Goal: Check status

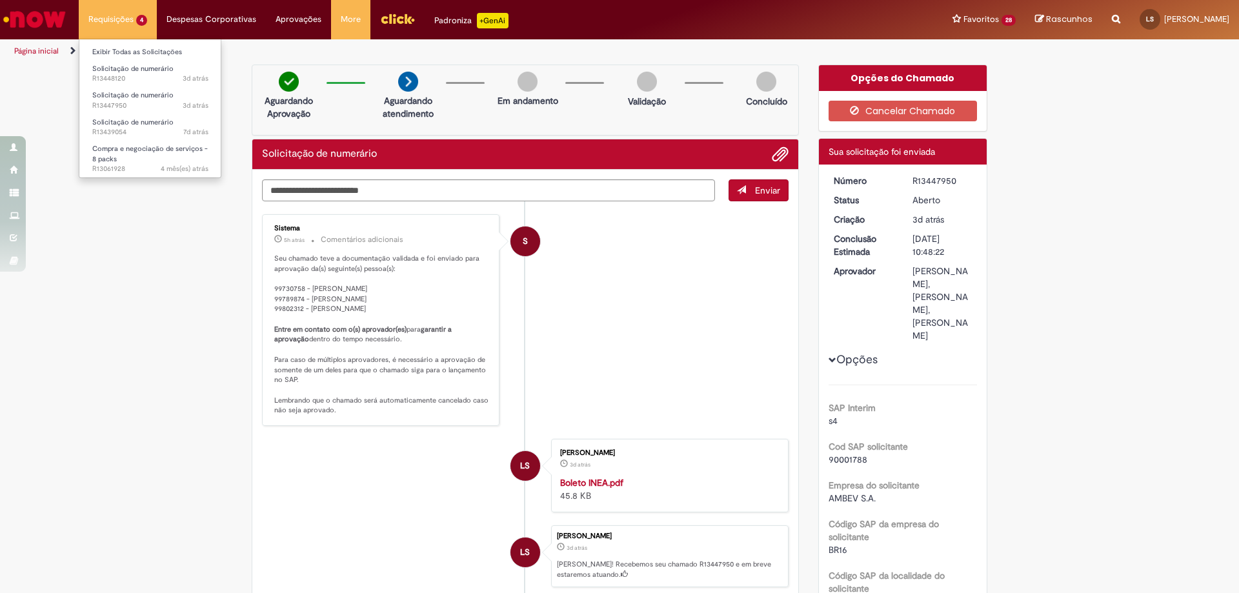
click at [106, 17] on li "Requisições 4 Exibir Todas as Solicitações Solicitação de numerário 3d atrás 3 …" at bounding box center [118, 19] width 78 height 39
click at [108, 125] on span "Solicitação de numerário" at bounding box center [132, 122] width 81 height 10
click at [99, 74] on span "3d atrás 3 dias atrás R13448120" at bounding box center [150, 79] width 116 height 10
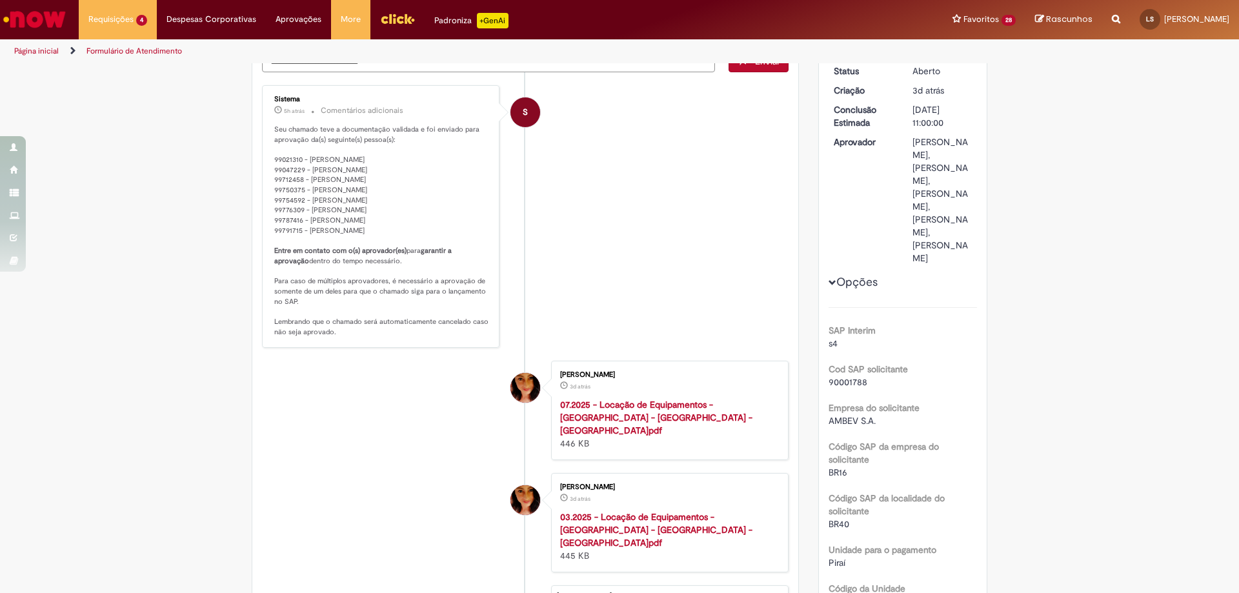
scroll to position [258, 0]
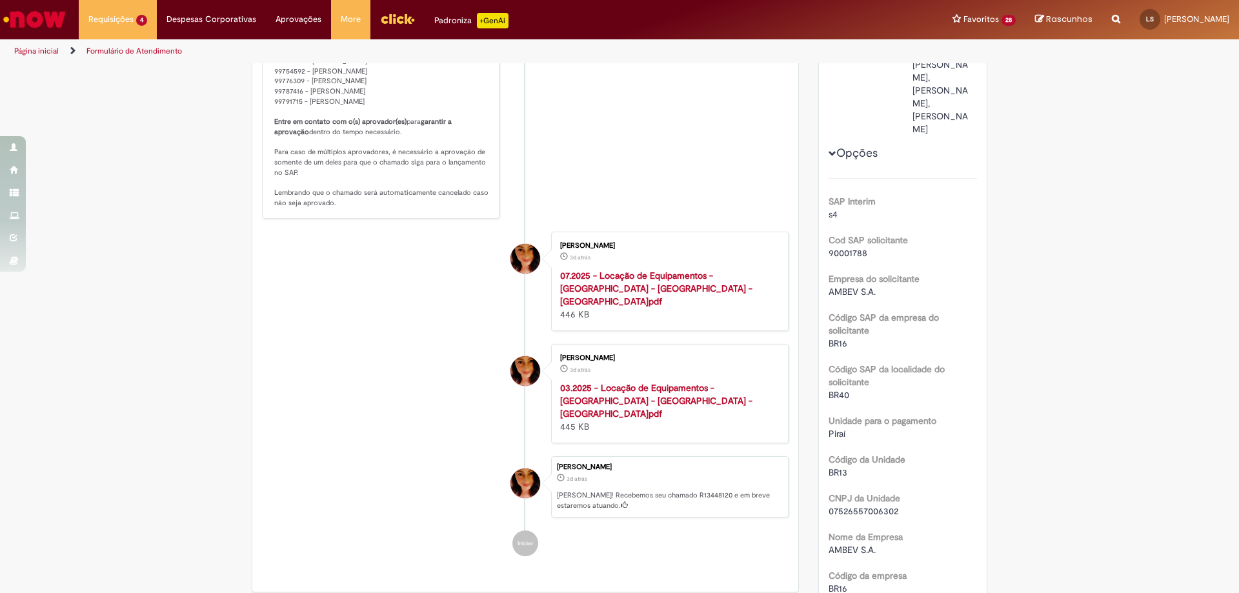
click at [643, 387] on strong "03.2025 - Locação de Equipamentos - [GEOGRAPHIC_DATA] - [GEOGRAPHIC_DATA] - [GE…" at bounding box center [656, 400] width 192 height 37
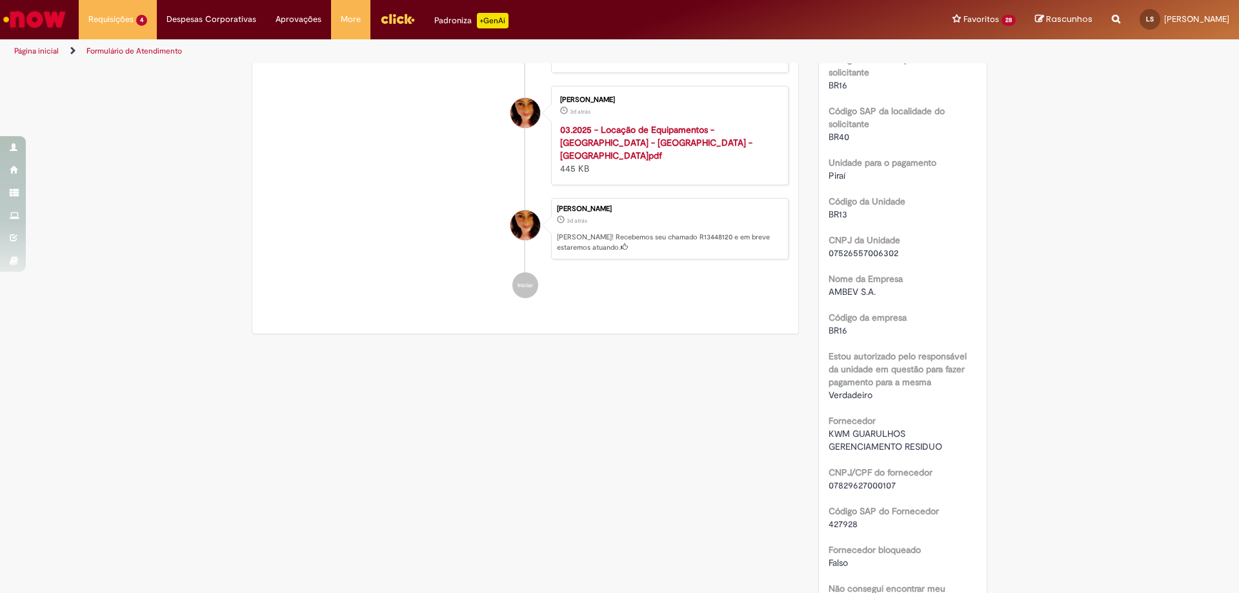
scroll to position [645, 0]
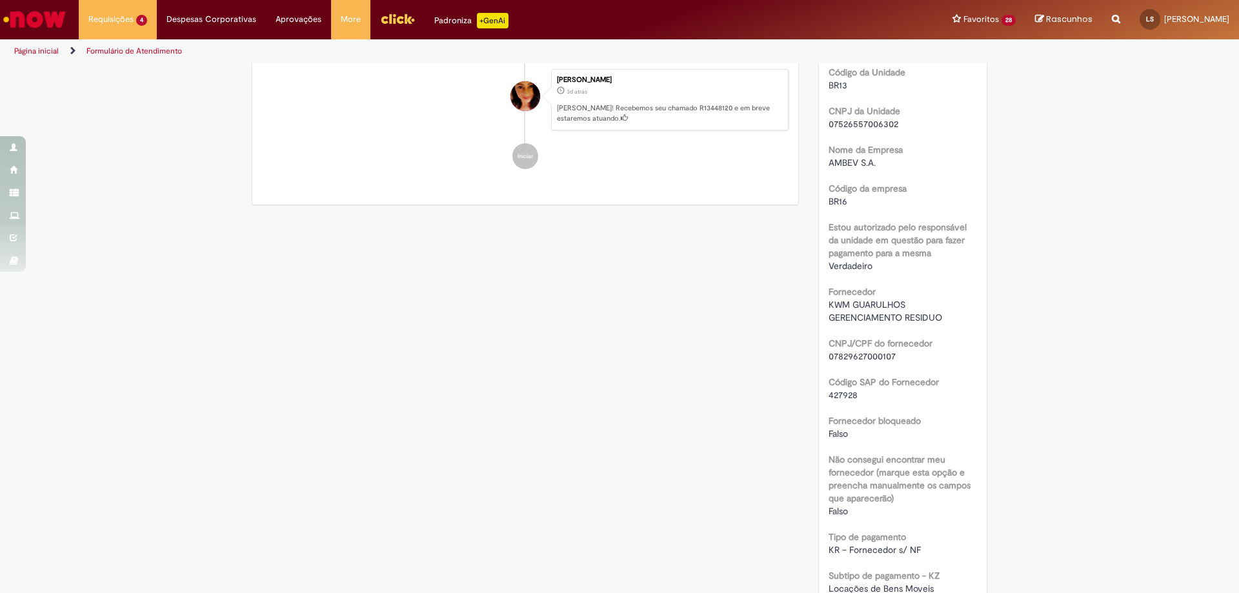
click at [832, 362] on span "07829627000107" at bounding box center [861, 356] width 67 height 12
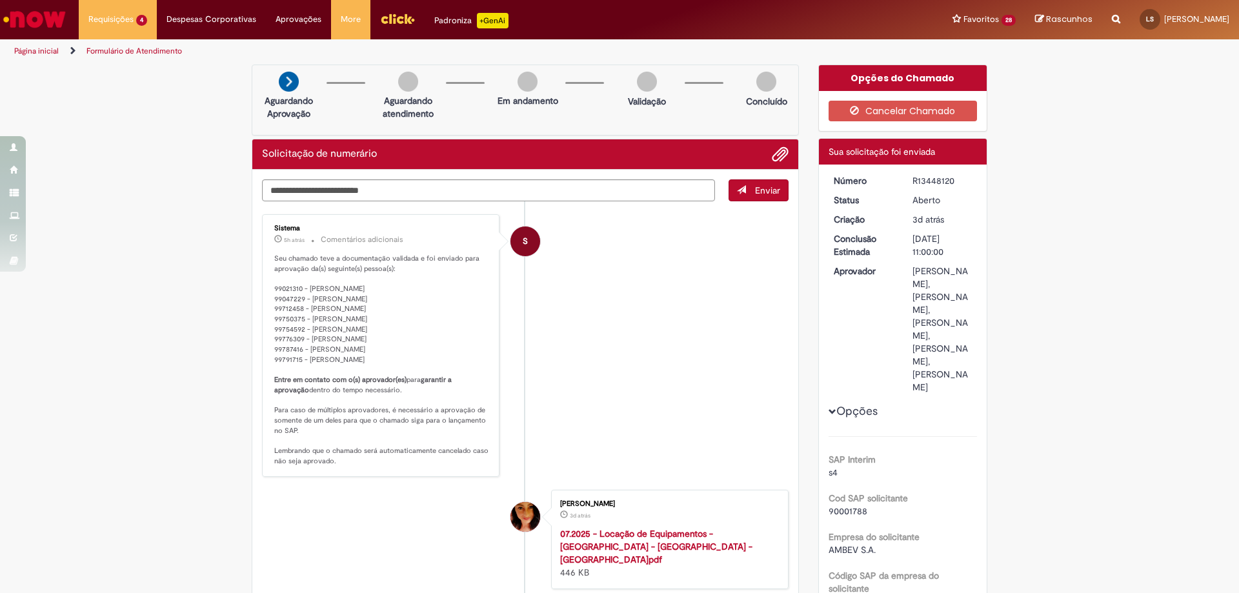
scroll to position [258, 0]
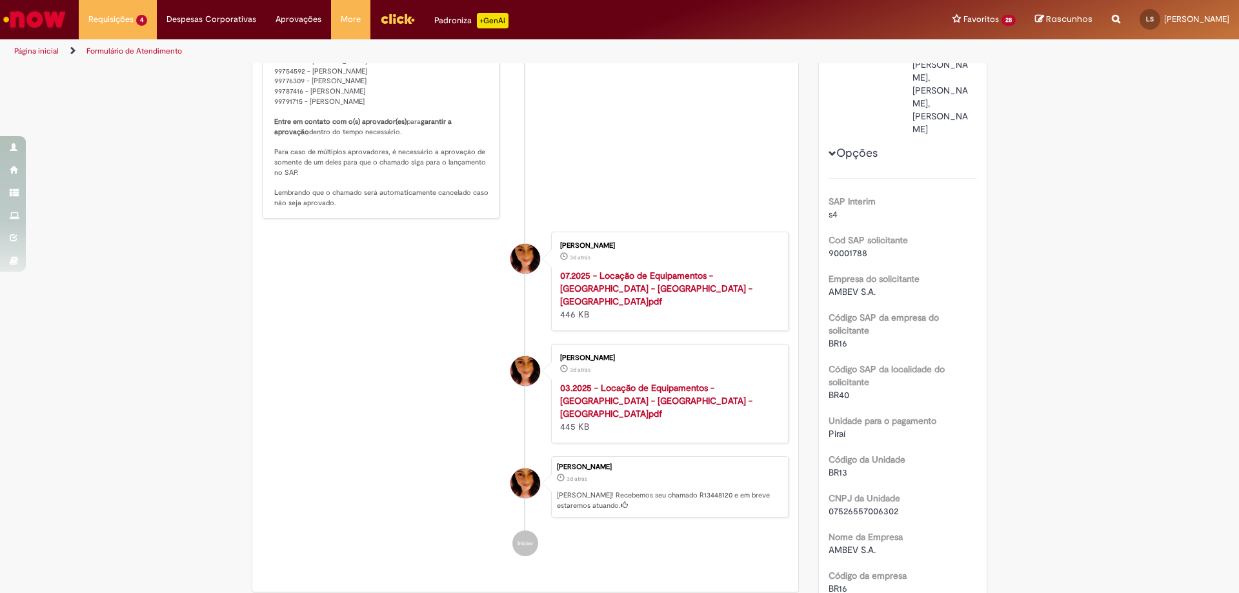
click at [577, 286] on strong "07.2025 - Locação de Equipamentos - [GEOGRAPHIC_DATA] - [GEOGRAPHIC_DATA] - [GE…" at bounding box center [656, 288] width 192 height 37
click at [642, 386] on strong "03.2025 - Locação de Equipamentos - [GEOGRAPHIC_DATA] - [GEOGRAPHIC_DATA] - [GE…" at bounding box center [656, 400] width 192 height 37
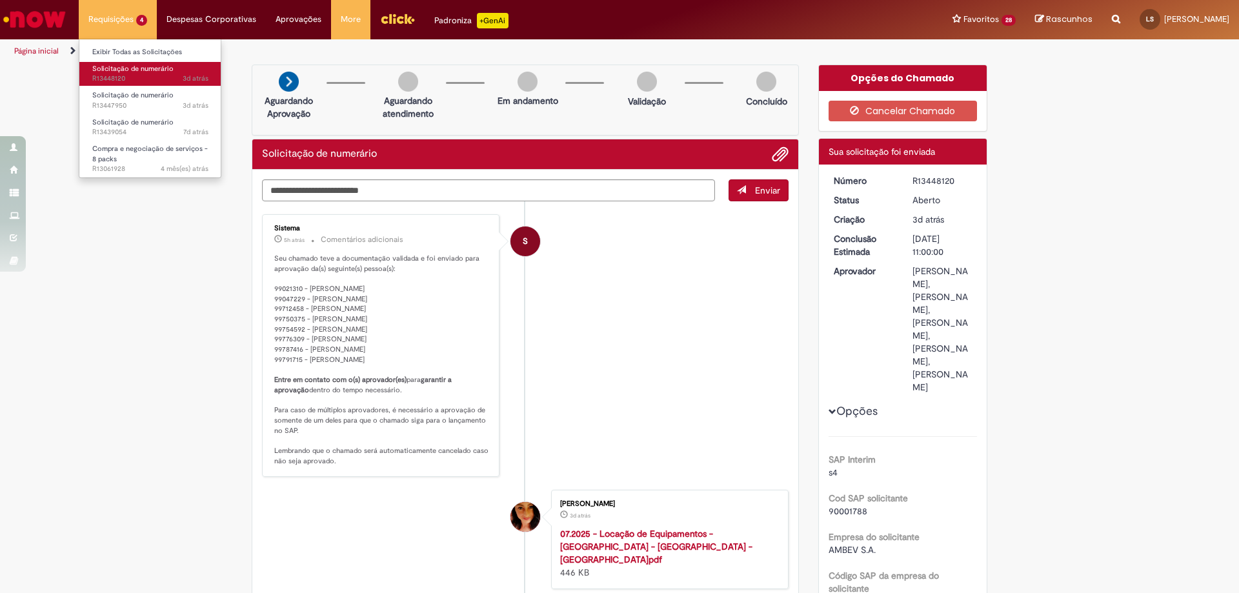
click at [108, 81] on span "3d atrás 3 dias atrás R13448120" at bounding box center [150, 79] width 116 height 10
